Goal: Task Accomplishment & Management: Manage account settings

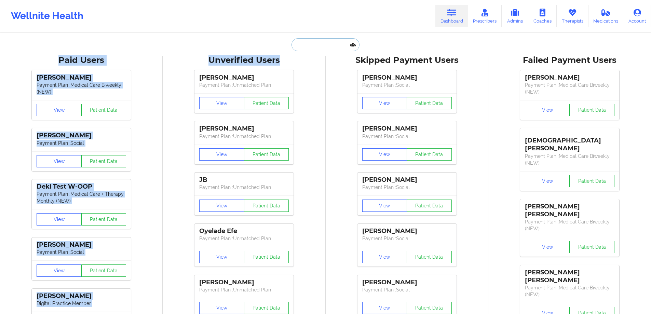
click at [313, 47] on input "text" at bounding box center [326, 44] width 68 height 13
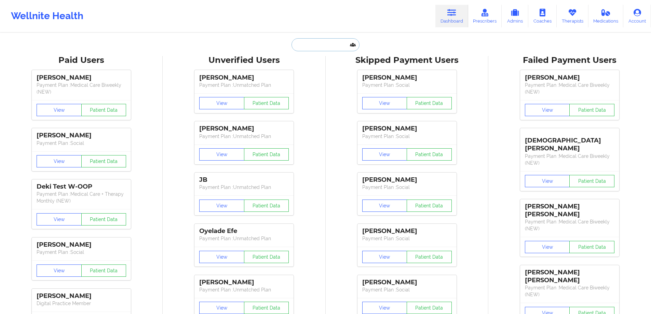
type input "e"
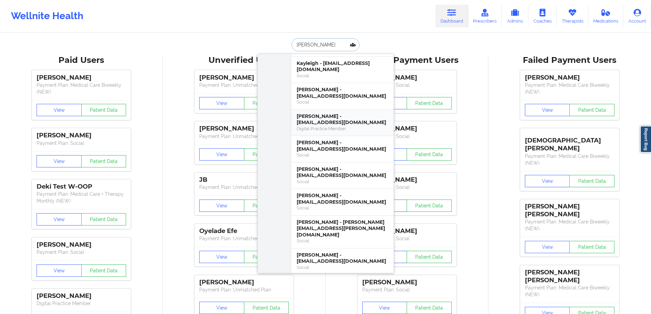
scroll to position [171, 0]
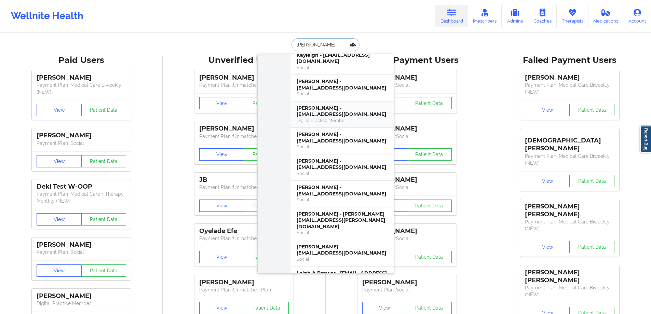
type input "[PERSON_NAME]"
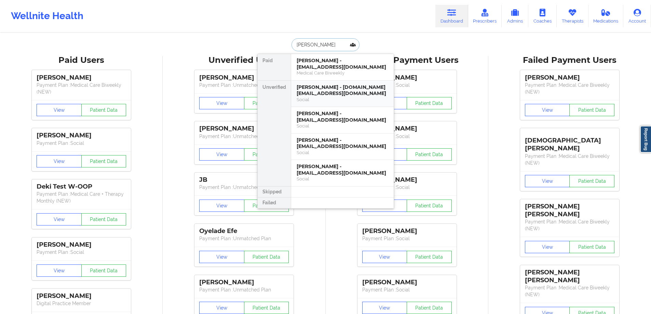
click at [344, 94] on div "[PERSON_NAME] - [DOMAIN_NAME][EMAIL_ADDRESS][DOMAIN_NAME]" at bounding box center [343, 90] width 92 height 13
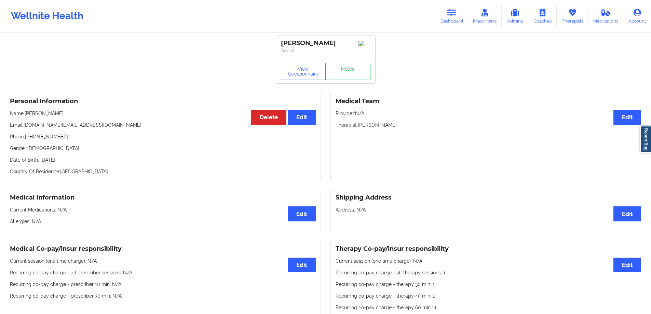
click at [454, 12] on icon at bounding box center [452, 13] width 9 height 8
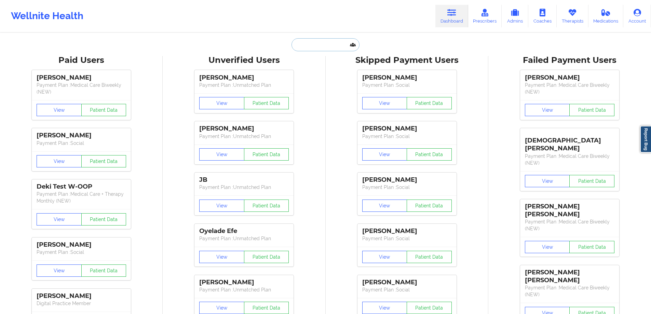
click at [353, 45] on input "text" at bounding box center [326, 44] width 68 height 13
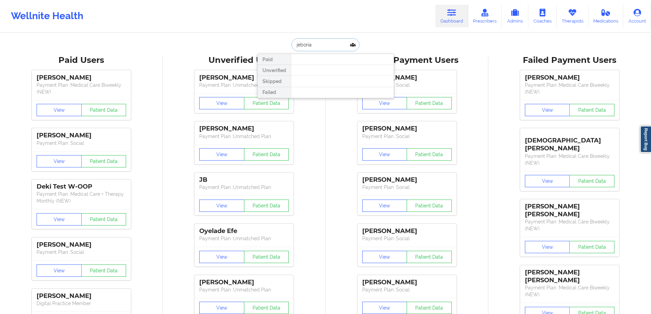
drag, startPoint x: 329, startPoint y: 45, endPoint x: 270, endPoint y: 38, distance: 59.3
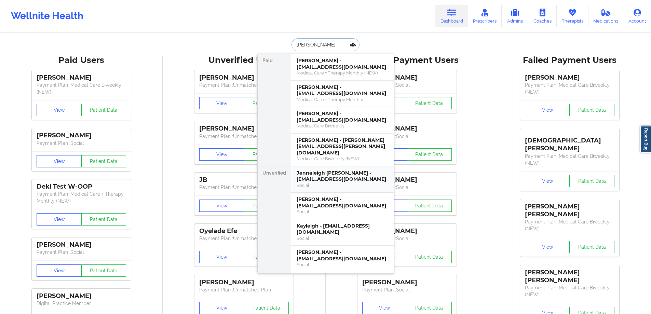
type input "[PERSON_NAME]"
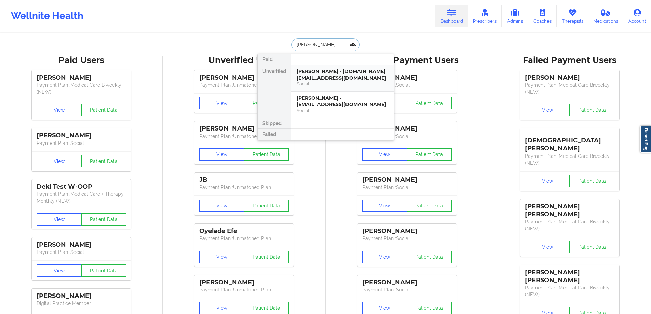
click at [328, 74] on div "[PERSON_NAME] - [DOMAIN_NAME][EMAIL_ADDRESS][DOMAIN_NAME]" at bounding box center [343, 74] width 92 height 13
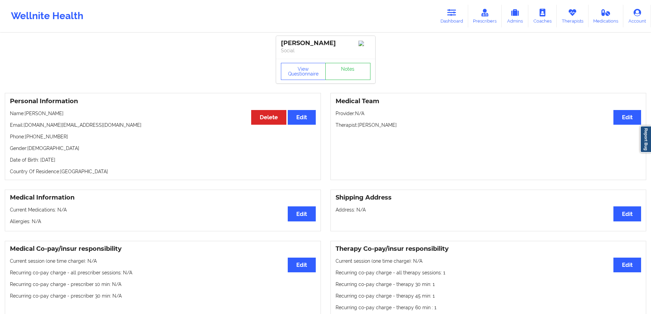
click at [245, 126] on p "Email: [DOMAIN_NAME][EMAIL_ADDRESS][DOMAIN_NAME]" at bounding box center [163, 125] width 306 height 7
click at [254, 119] on button "Delete" at bounding box center [268, 117] width 35 height 15
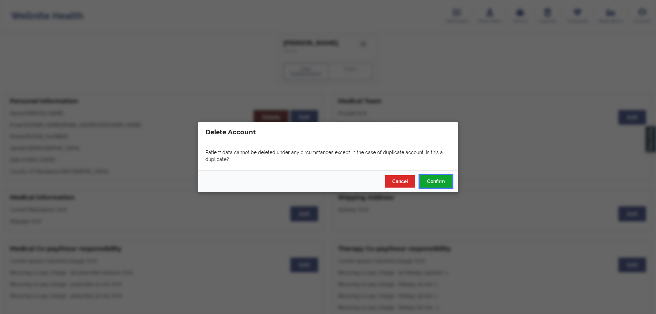
click at [450, 185] on button "Confirm" at bounding box center [436, 181] width 32 height 12
